Goal: Navigation & Orientation: Find specific page/section

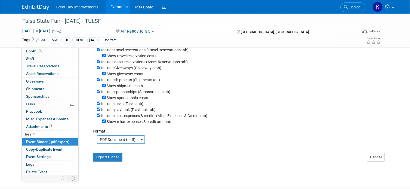
scroll to position [82, 0]
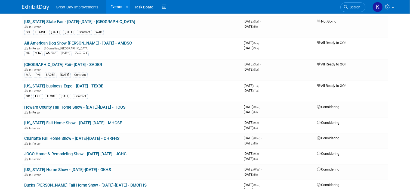
scroll to position [1089, 0]
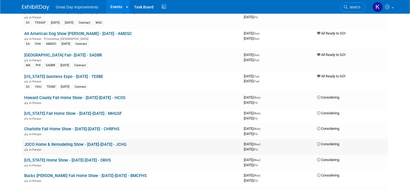
click at [103, 142] on link "JOCO Home & Remodeling Show - [DATE]-[DATE] - JCHG" at bounding box center [75, 144] width 102 height 5
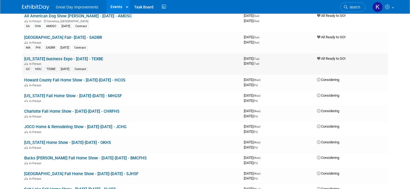
scroll to position [1116, 0]
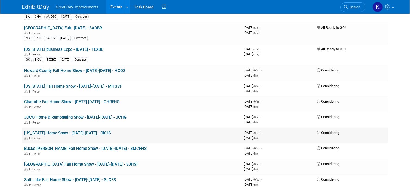
click at [111, 131] on link "Oklahoma Home Show - 10/01/25-10/31/25 - OKHS" at bounding box center [67, 133] width 87 height 5
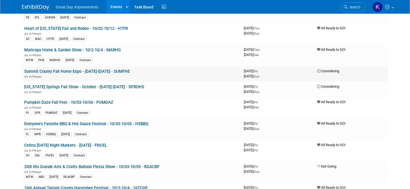
scroll to position [1388, 0]
